Goal: Task Accomplishment & Management: Complete application form

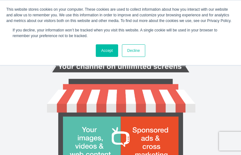
type input "QzcASybgkMyeCFTa"
type input "[EMAIL_ADDRESS][DOMAIN_NAME]"
type input "tuqbwxAsY"
type input "ttiUDFwBJYgGQd"
